Goal: Task Accomplishment & Management: Complete application form

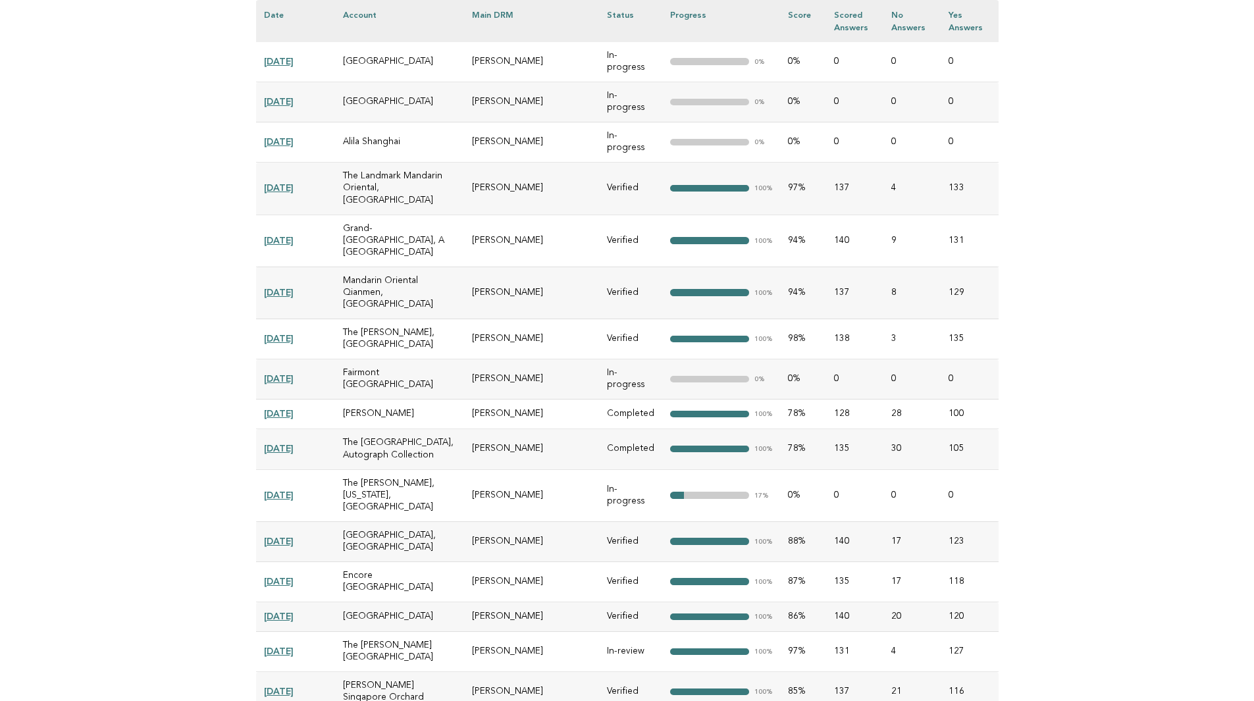
scroll to position [21095, 0]
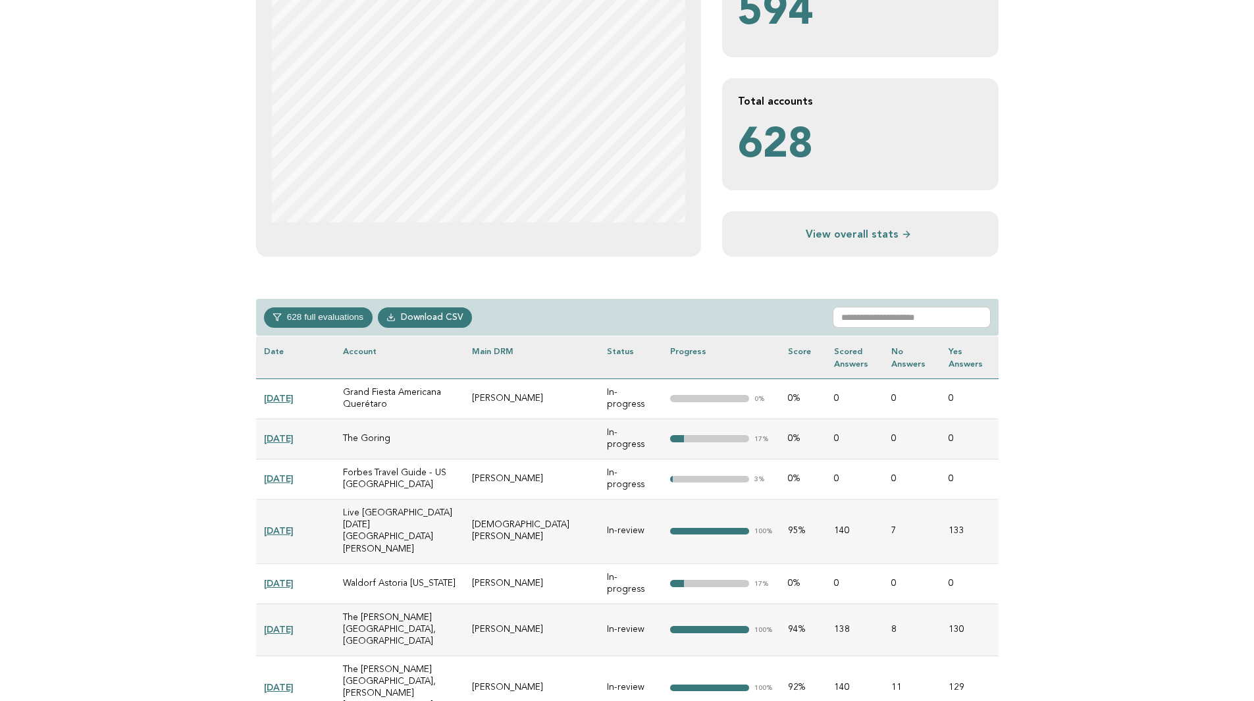
scroll to position [0, 0]
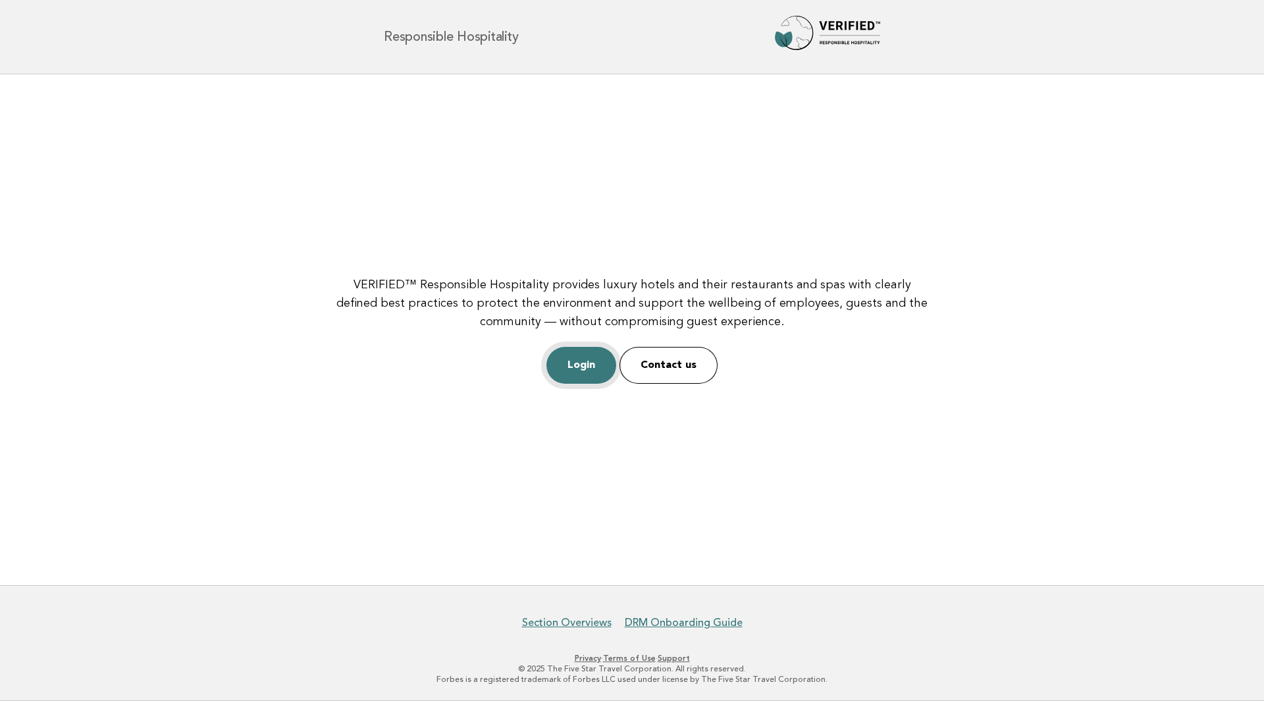
click at [579, 367] on link "Login" at bounding box center [581, 365] width 70 height 37
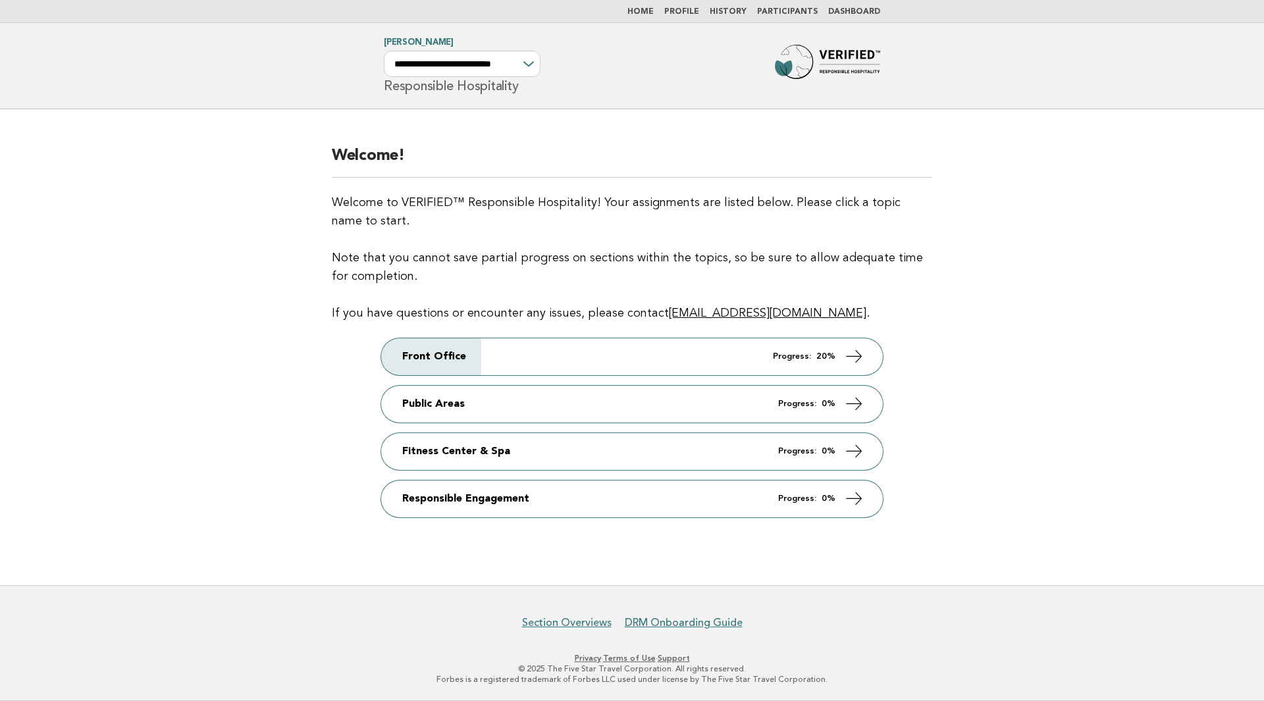
click at [789, 14] on link "Participants" at bounding box center [787, 12] width 61 height 8
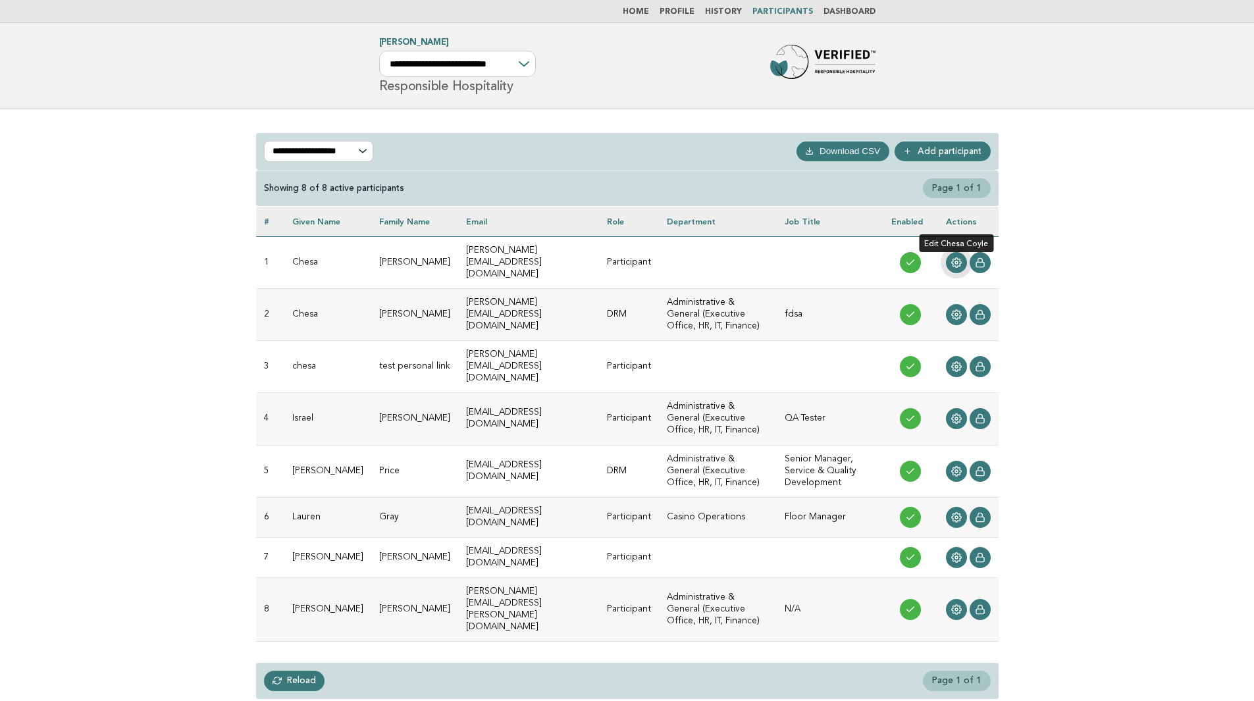
click at [954, 257] on icon at bounding box center [956, 262] width 11 height 11
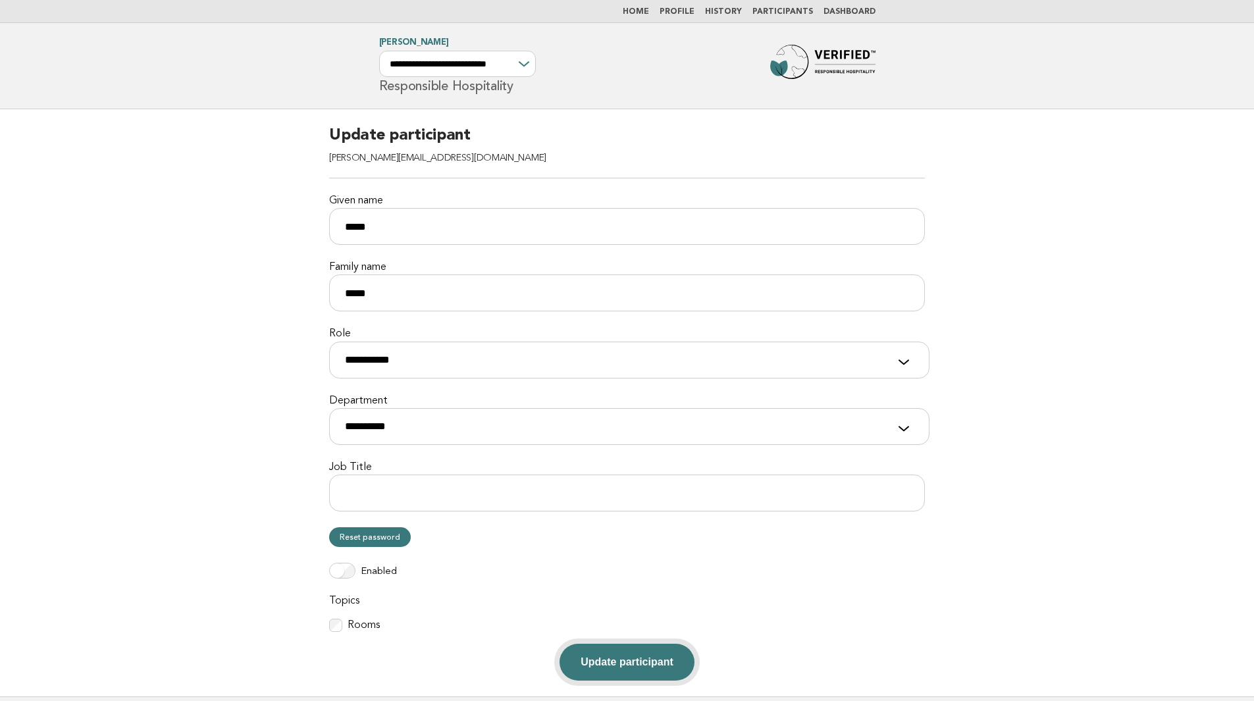
click at [631, 663] on button "Update participant" at bounding box center [626, 662] width 134 height 37
click at [627, 436] on select "**********" at bounding box center [629, 426] width 600 height 37
select select "***"
click at [329, 408] on select "**********" at bounding box center [629, 426] width 600 height 37
click at [636, 665] on button "Update participant" at bounding box center [626, 662] width 134 height 37
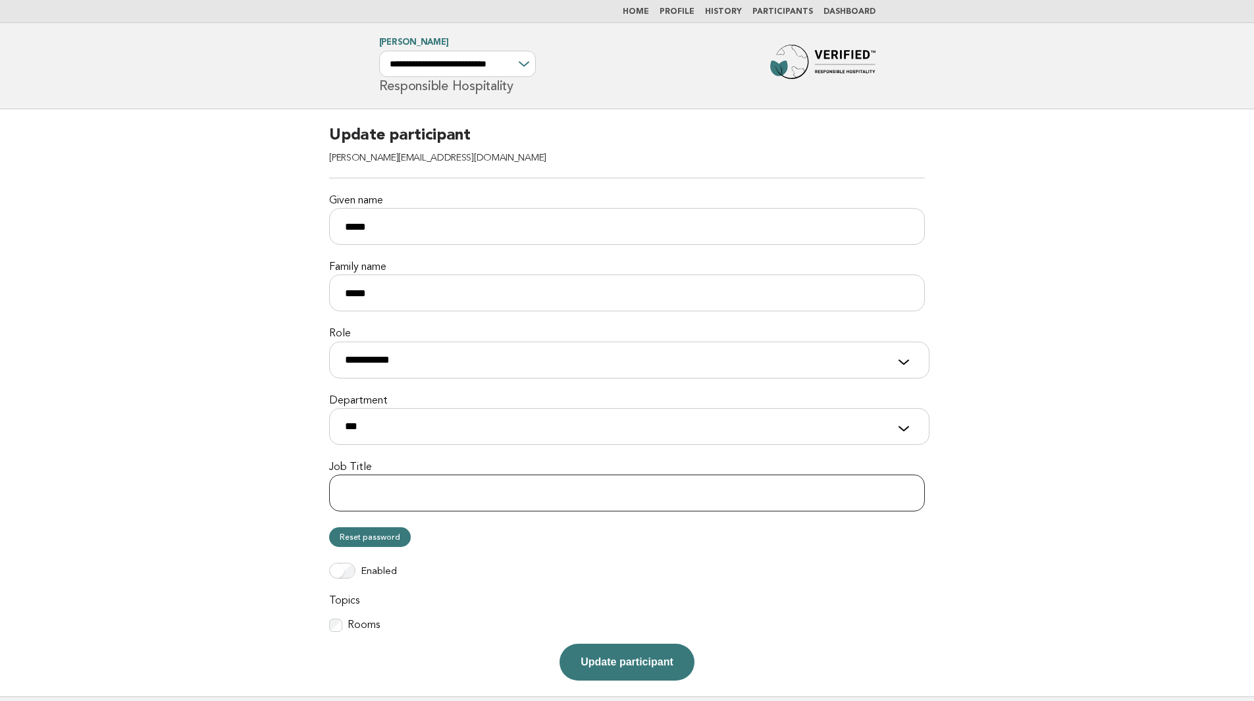
click at [593, 501] on input "Job Title" at bounding box center [627, 493] width 596 height 37
type input "***"
click at [663, 672] on button "Update participant" at bounding box center [626, 662] width 134 height 37
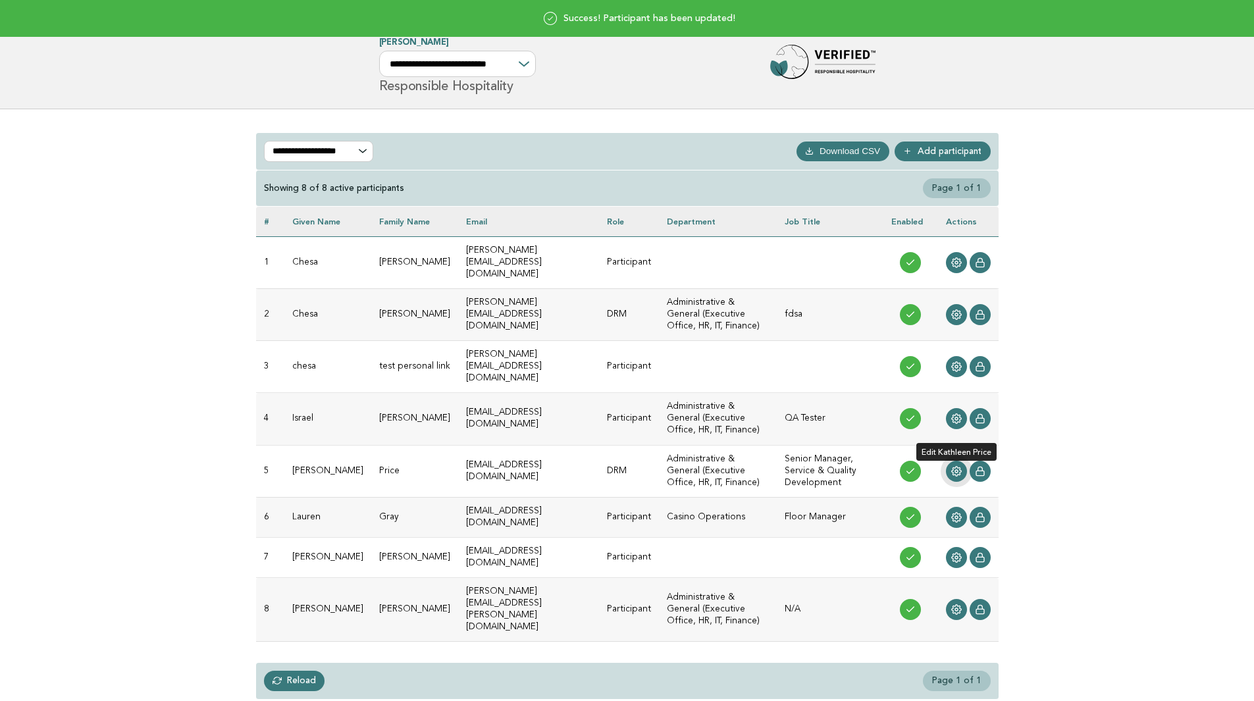
click at [956, 470] on circle at bounding box center [956, 471] width 3 height 3
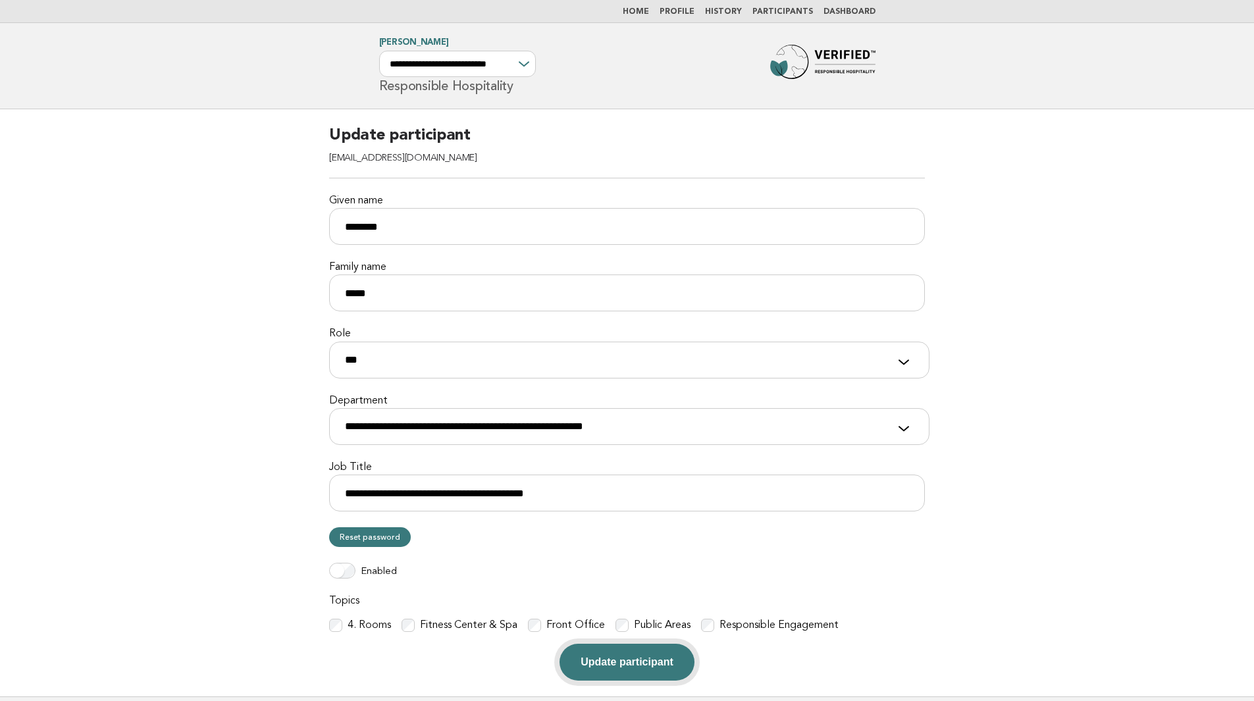
click at [644, 669] on button "Update participant" at bounding box center [626, 662] width 134 height 37
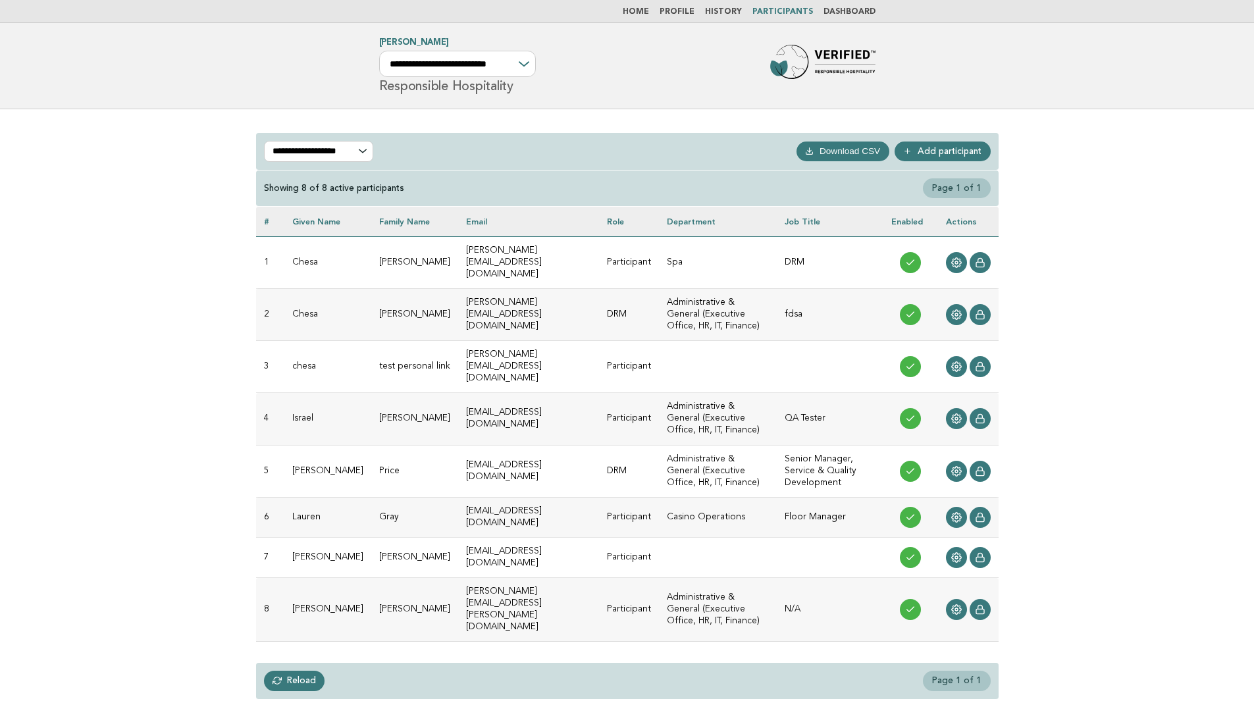
click at [636, 9] on link "Home" at bounding box center [636, 12] width 26 height 8
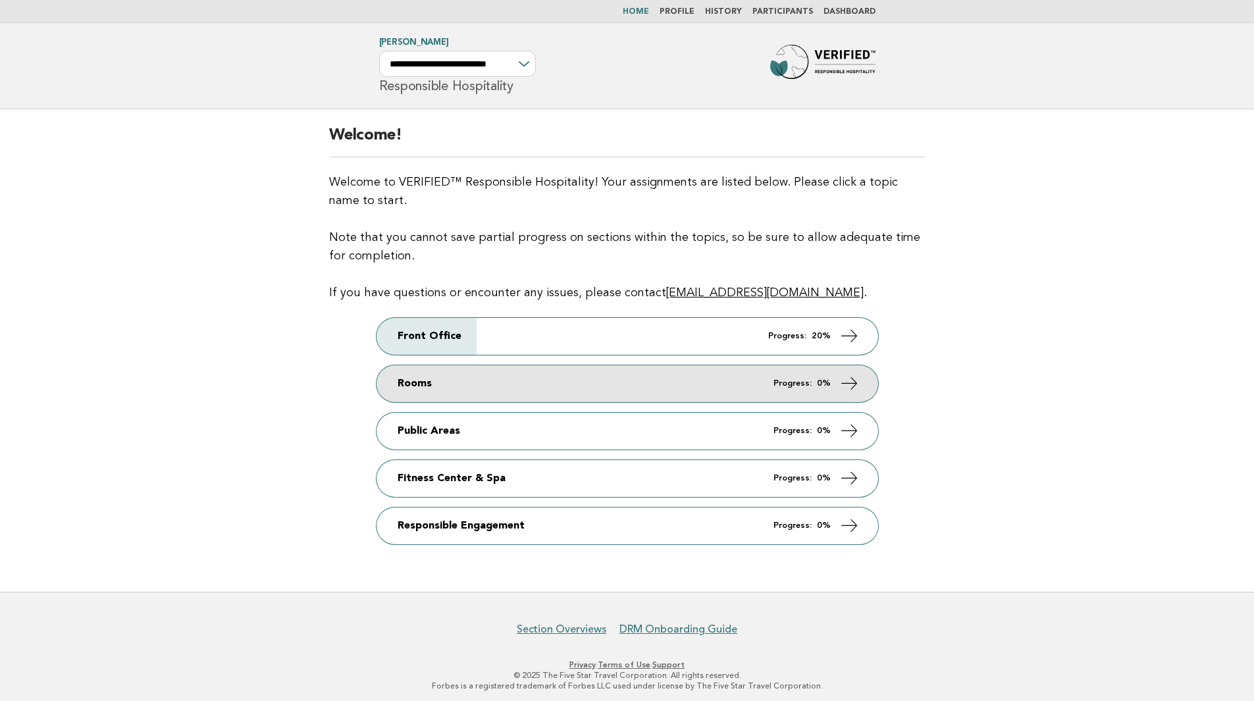
click at [573, 389] on link "Rooms Progress: 0%" at bounding box center [628, 383] width 502 height 37
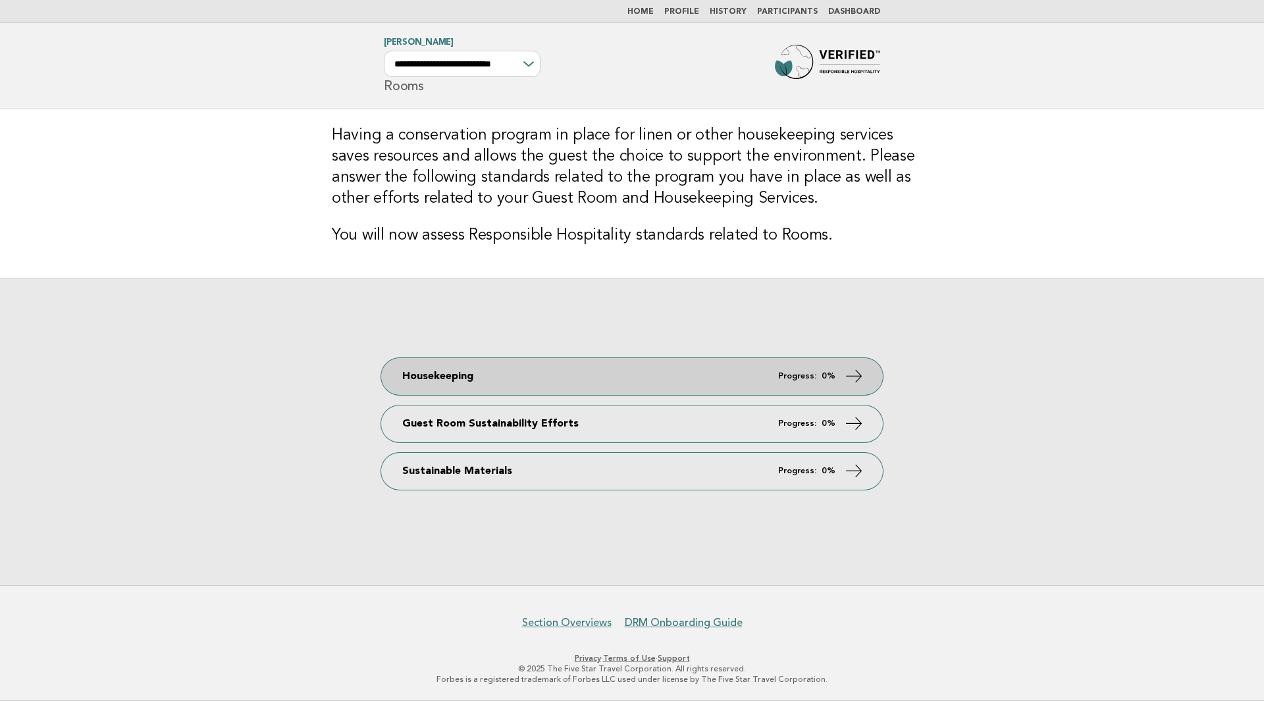
click at [571, 386] on link "Housekeeping Progress: 0%" at bounding box center [632, 376] width 502 height 37
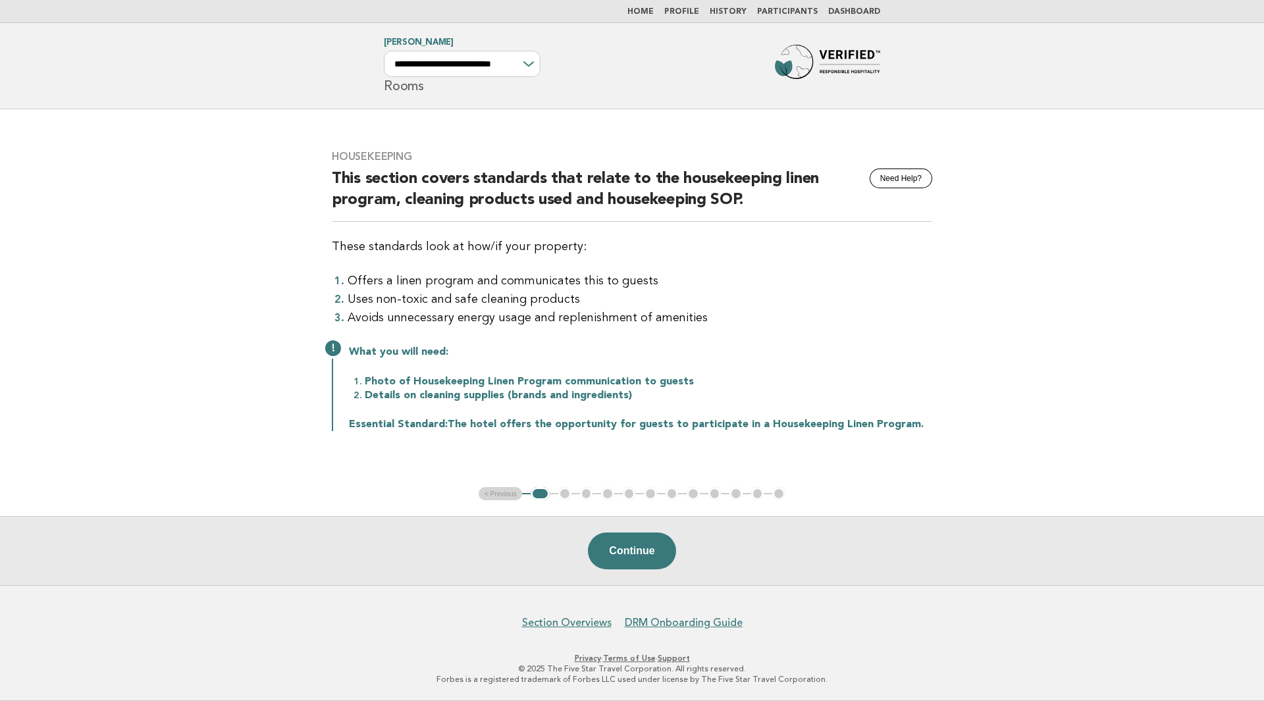
click at [616, 555] on button "Continue" at bounding box center [632, 550] width 88 height 37
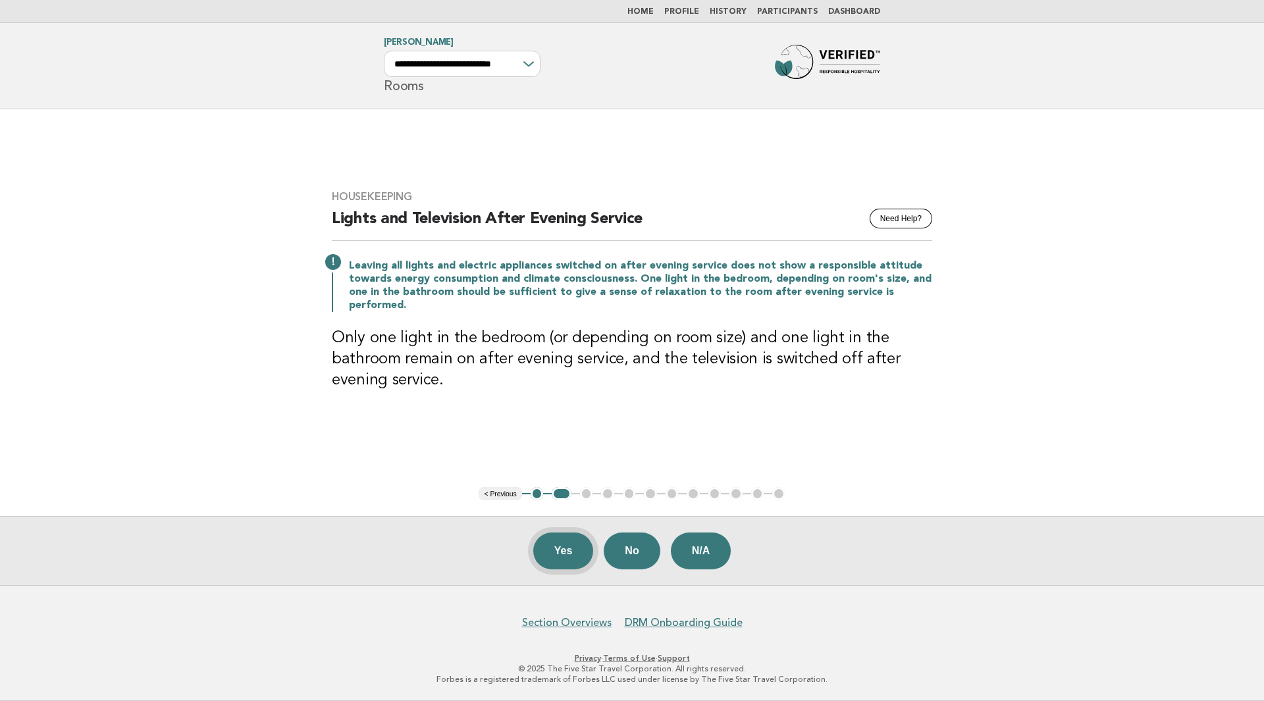
click at [569, 544] on button "Yes" at bounding box center [563, 550] width 61 height 37
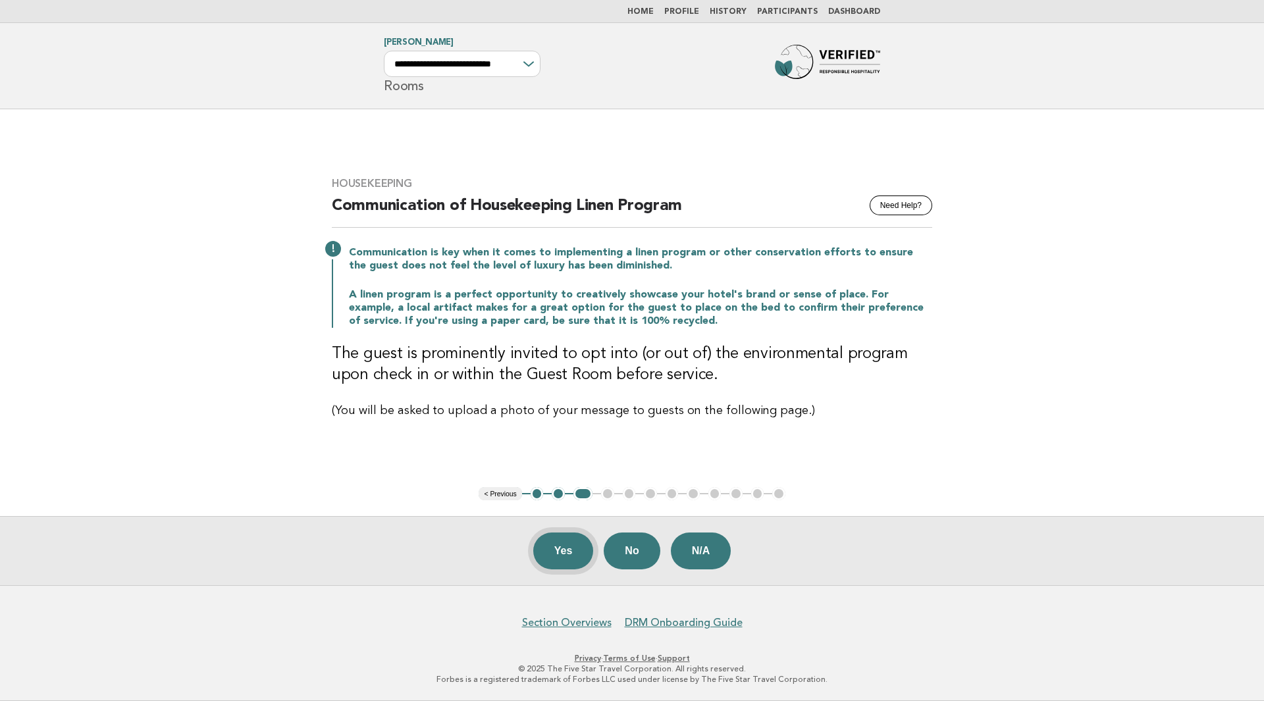
click at [571, 558] on button "Yes" at bounding box center [563, 550] width 61 height 37
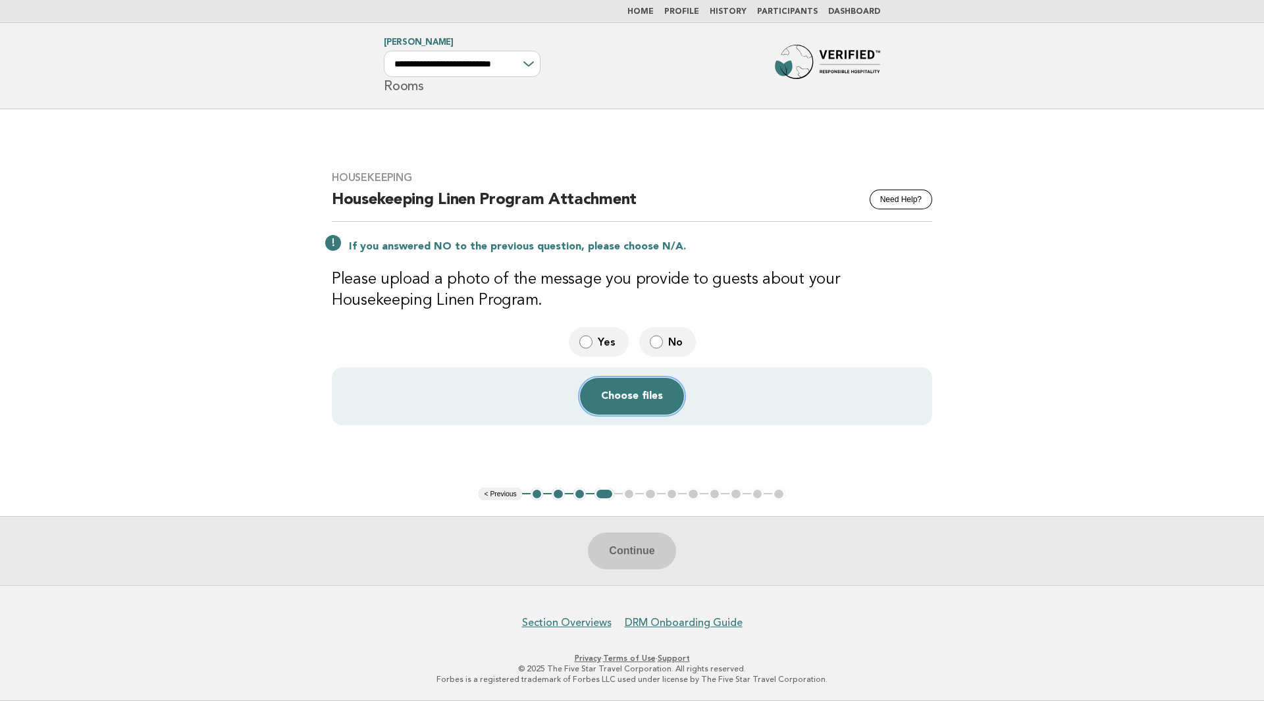
click at [645, 392] on button "Choose files" at bounding box center [632, 396] width 104 height 37
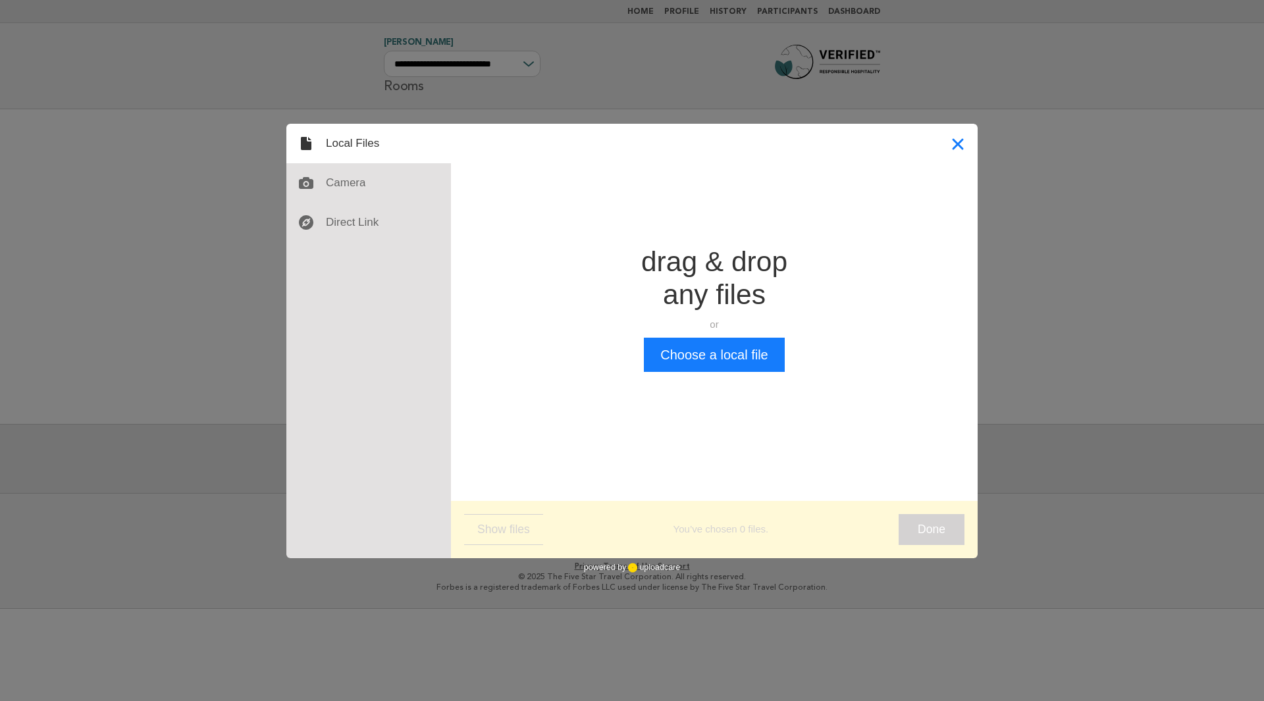
click at [951, 141] on button "Close" at bounding box center [957, 143] width 39 height 39
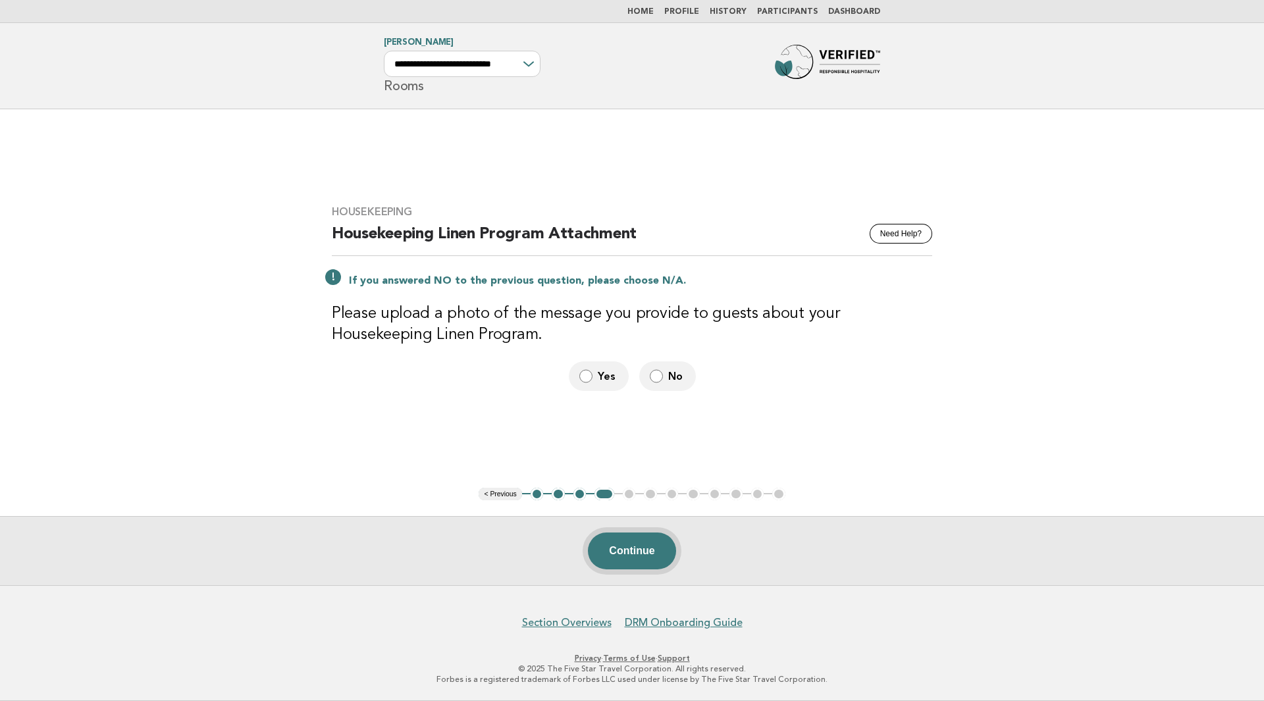
click at [632, 565] on button "Continue" at bounding box center [632, 550] width 88 height 37
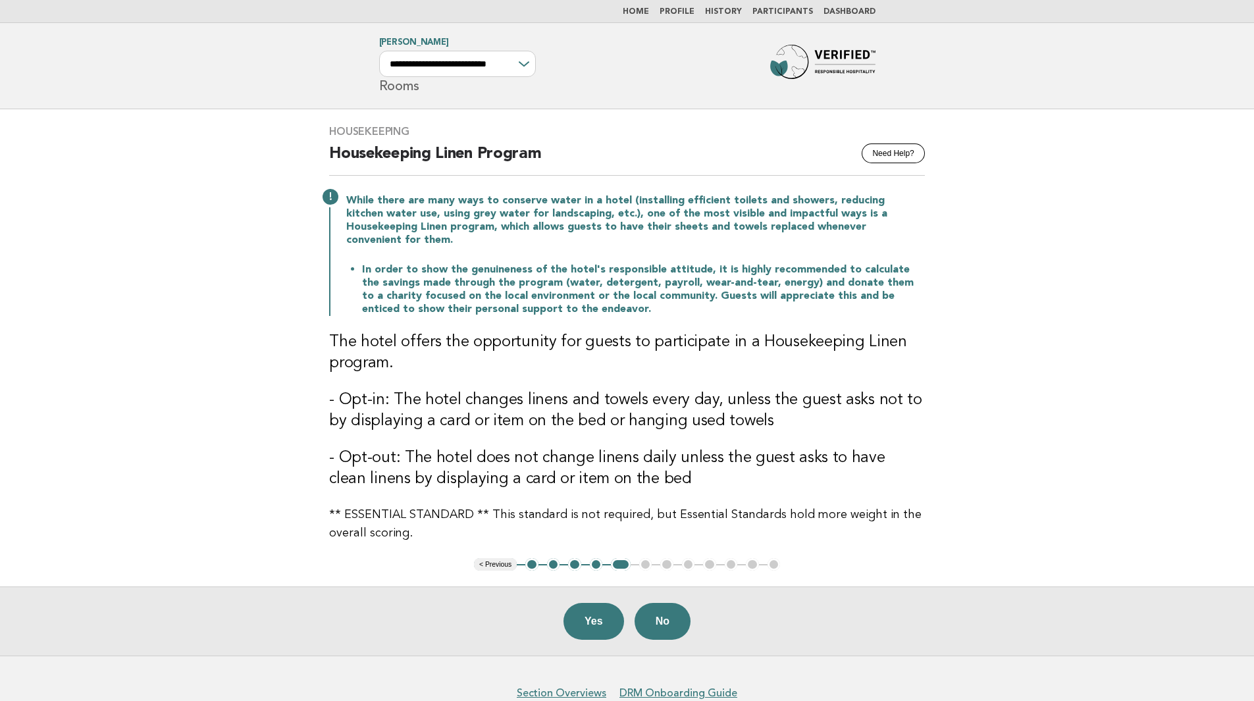
click at [584, 615] on button "Yes" at bounding box center [593, 621] width 61 height 37
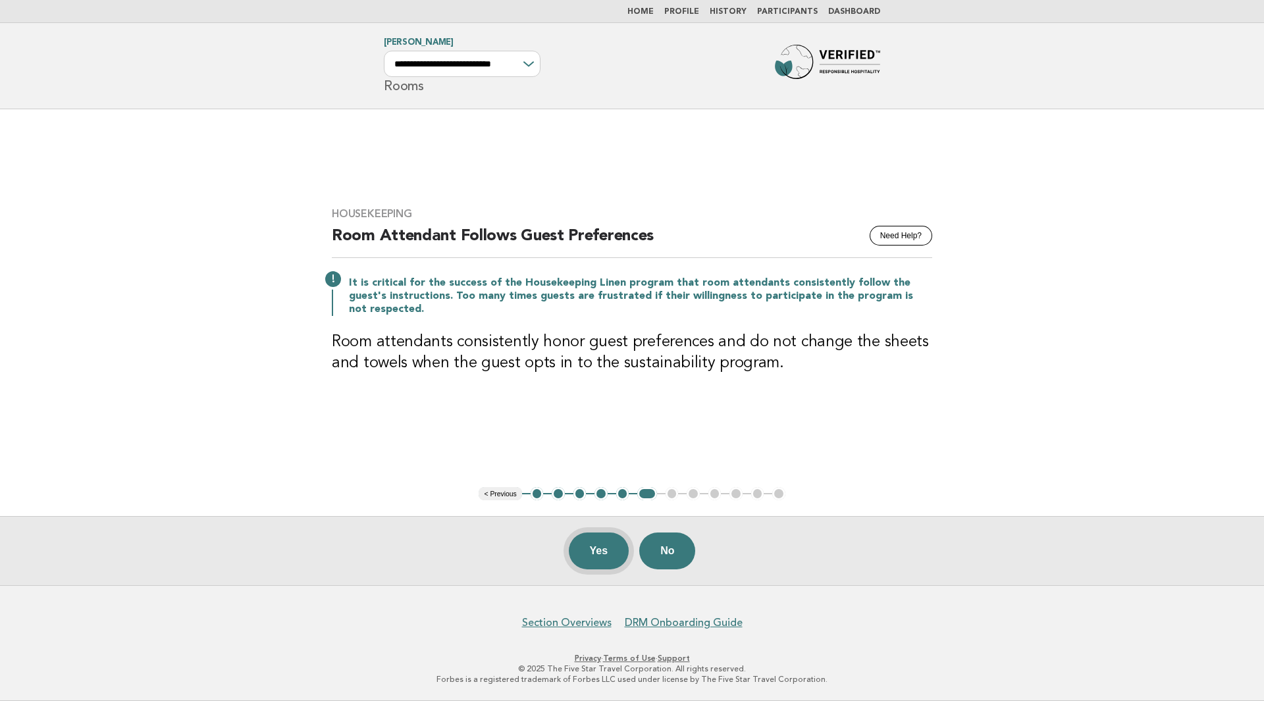
click at [594, 558] on button "Yes" at bounding box center [599, 550] width 61 height 37
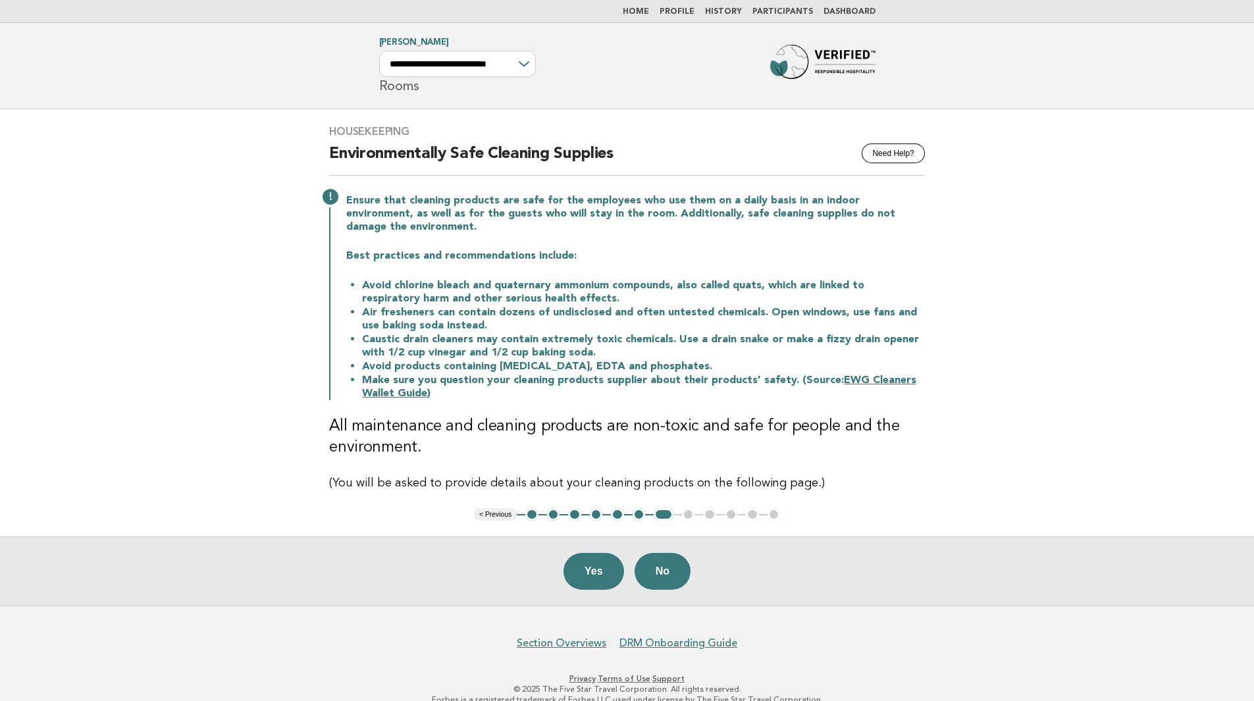
click at [573, 553] on button "Yes" at bounding box center [593, 571] width 61 height 37
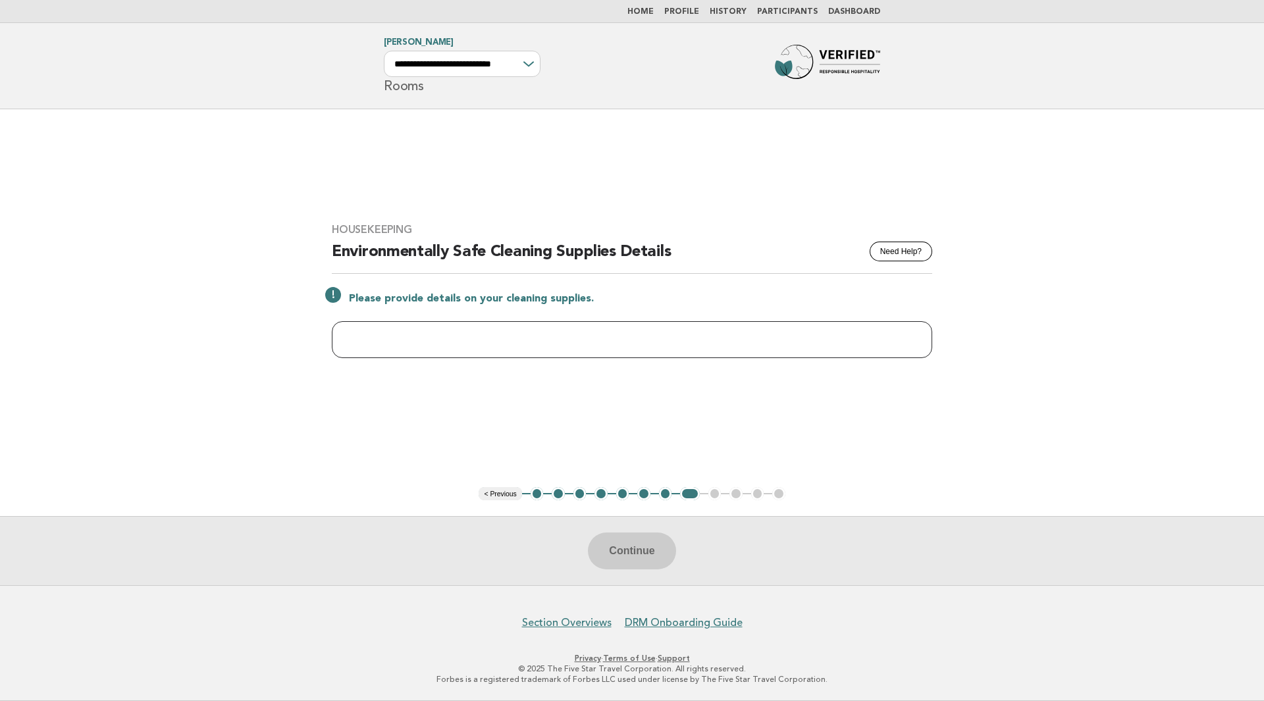
click at [428, 350] on input "text" at bounding box center [632, 339] width 600 height 37
click at [631, 563] on div "Continue" at bounding box center [632, 550] width 1264 height 69
click at [465, 346] on input "text" at bounding box center [632, 339] width 600 height 37
type input "***"
click at [617, 547] on button "Continue" at bounding box center [632, 550] width 88 height 37
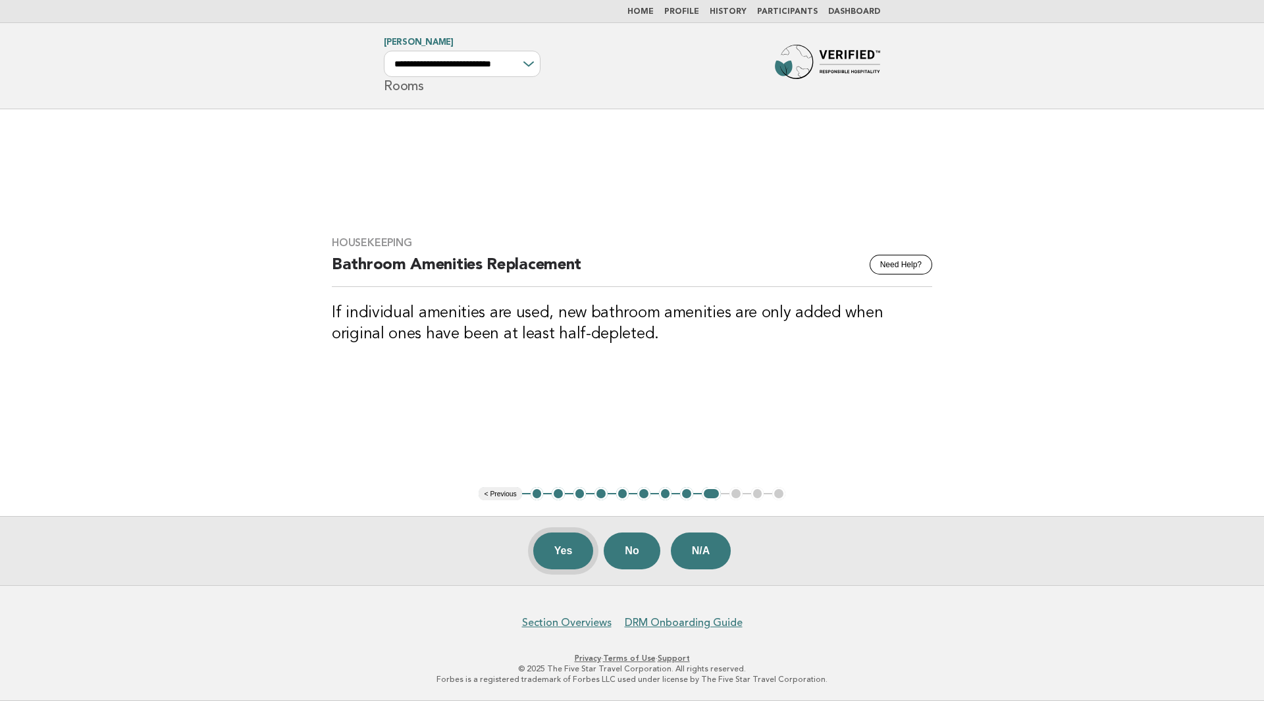
click at [546, 542] on button "Yes" at bounding box center [563, 550] width 61 height 37
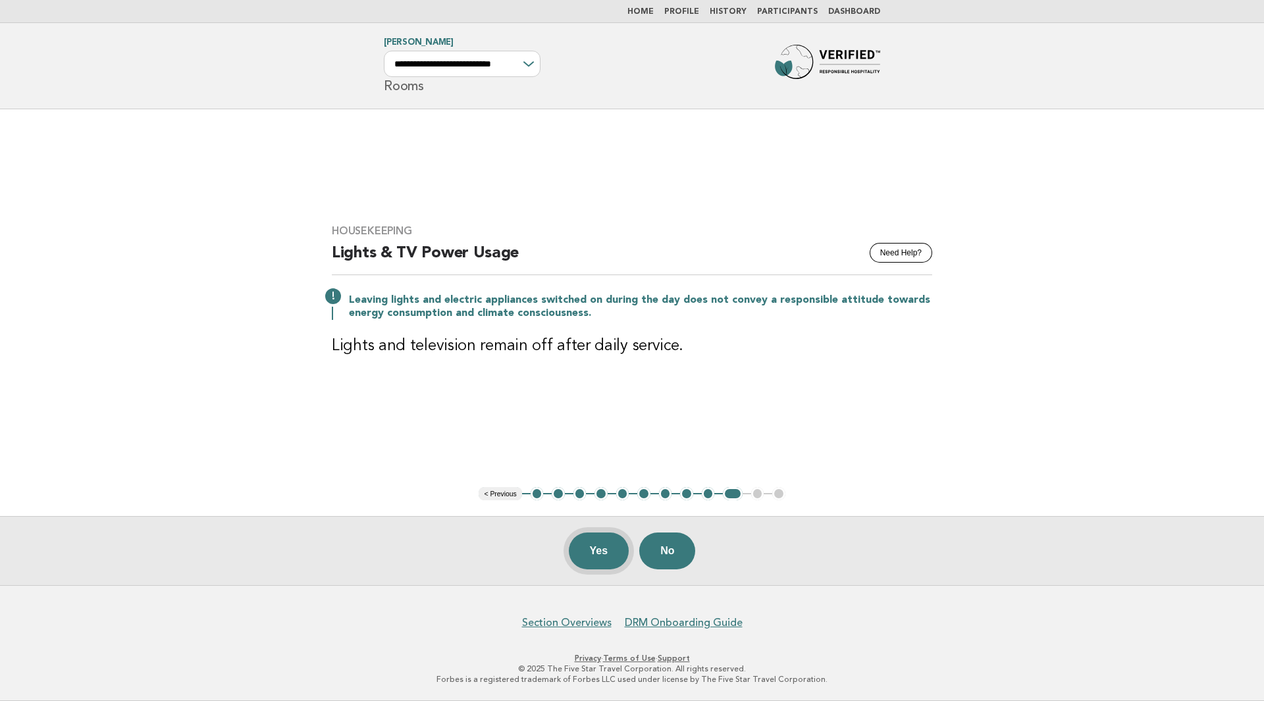
click at [606, 557] on button "Yes" at bounding box center [599, 550] width 61 height 37
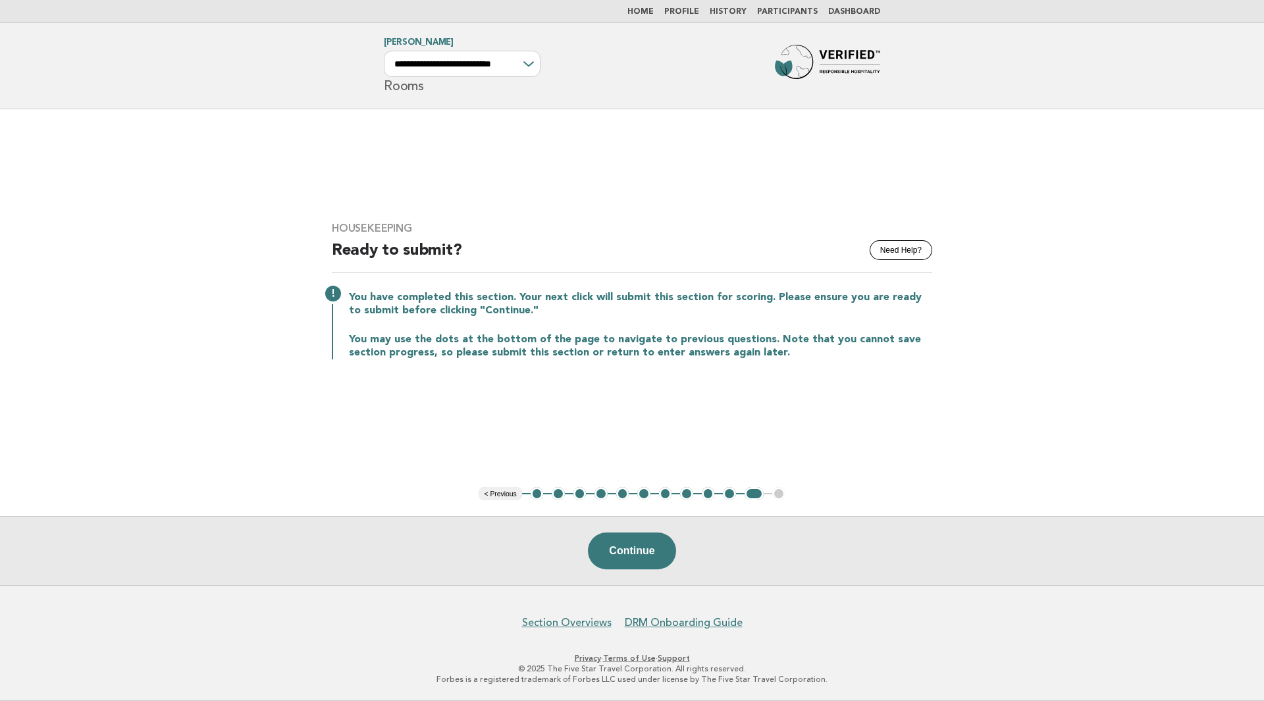
click at [507, 489] on button "< Previous" at bounding box center [500, 493] width 43 height 13
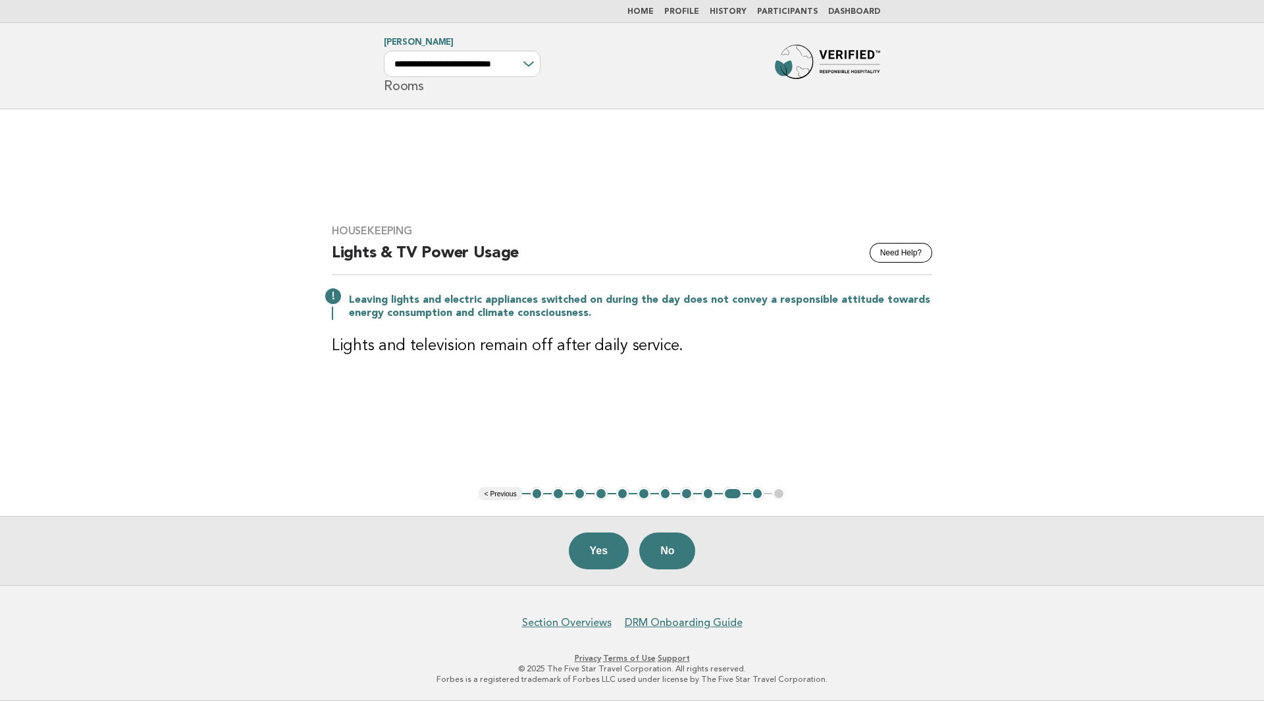
click at [507, 489] on button "< Previous" at bounding box center [500, 493] width 43 height 13
